Goal: Use online tool/utility: Use online tool/utility

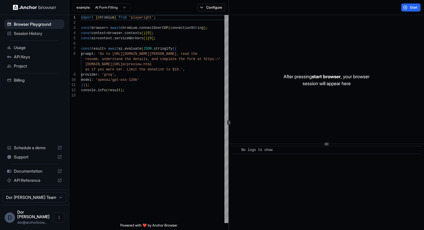
scroll to position [36, 0]
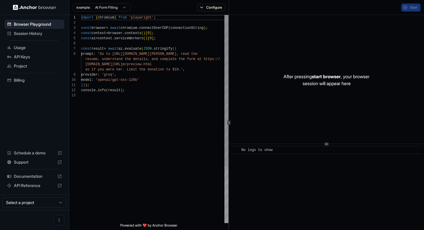
scroll to position [36, 0]
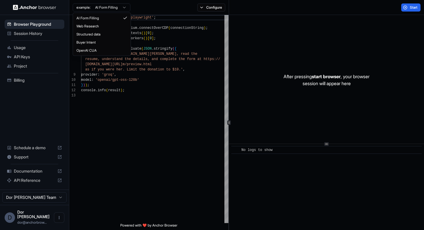
click at [98, 10] on html "Browser Playground Session History Usage API Keys Project Billing Schedule a de…" at bounding box center [212, 115] width 424 height 230
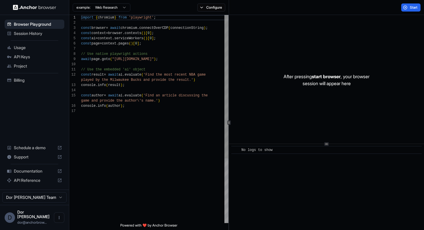
scroll to position [47, 0]
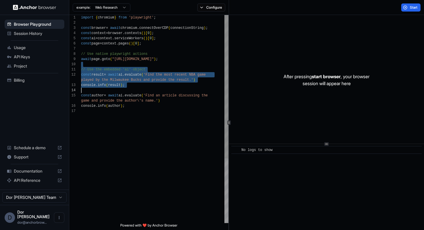
drag, startPoint x: 119, startPoint y: 63, endPoint x: 119, endPoint y: 152, distance: 89.2
click at [119, 152] on div "import { chromium } from 'playwright' ; const browser = await chromium . connec…" at bounding box center [154, 165] width 147 height 301
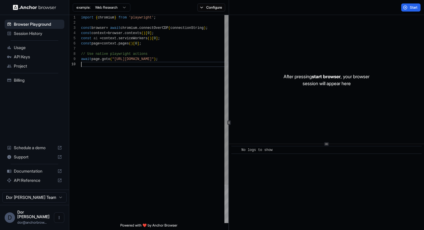
scroll to position [42, 0]
drag, startPoint x: 133, startPoint y: 59, endPoint x: 176, endPoint y: 59, distance: 43.0
click at [176, 59] on div "import { chromium } from 'playwright' ; const browser = await chromium . connec…" at bounding box center [154, 142] width 147 height 255
type textarea "**********"
click at [218, 5] on button "Configure" at bounding box center [211, 7] width 28 height 8
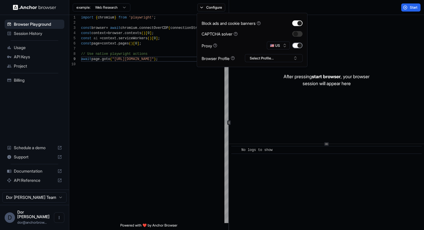
click at [296, 44] on button "button" at bounding box center [297, 46] width 10 height 6
click at [334, 9] on div "Start" at bounding box center [326, 7] width 195 height 15
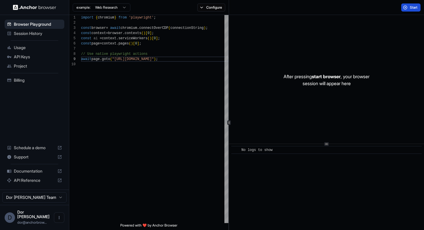
click at [410, 7] on span "Start" at bounding box center [414, 7] width 8 height 5
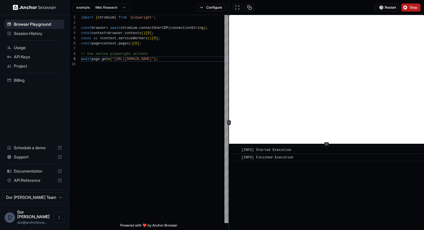
click at [284, 7] on div "Restart Stop" at bounding box center [326, 7] width 195 height 15
click at [287, 6] on div "Restart Stop" at bounding box center [326, 7] width 195 height 15
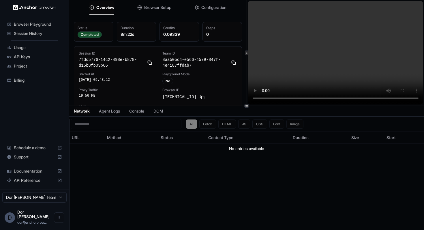
click at [245, 94] on div "Overview Browser Setup Configuration Status Completed Duration 8m 22s Credits 0…" at bounding box center [246, 53] width 355 height 106
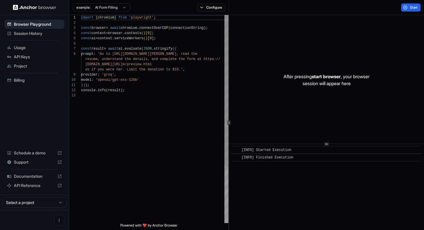
scroll to position [36, 0]
